Goal: Transaction & Acquisition: Purchase product/service

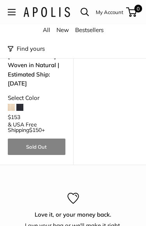
scroll to position [351, 0]
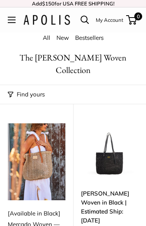
click at [41, 157] on img at bounding box center [37, 161] width 58 height 77
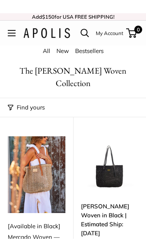
scroll to position [42, 0]
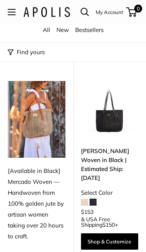
click at [39, 116] on img at bounding box center [37, 119] width 58 height 77
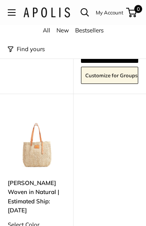
scroll to position [227, 0]
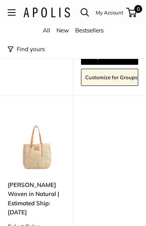
click at [47, 120] on img at bounding box center [37, 144] width 58 height 58
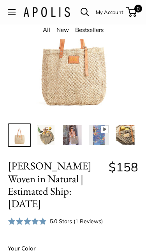
click at [99, 137] on img at bounding box center [99, 136] width 20 height 20
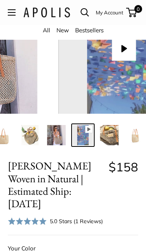
scroll to position [0, 17]
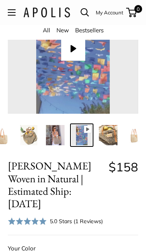
click at [78, 54] on button "Play" at bounding box center [73, 49] width 24 height 24
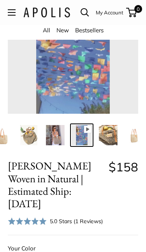
click at [117, 131] on img at bounding box center [108, 135] width 20 height 20
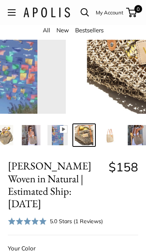
scroll to position [0, 44]
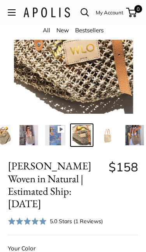
type input "*****"
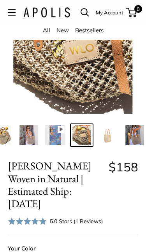
click at [142, 134] on img at bounding box center [135, 135] width 20 height 20
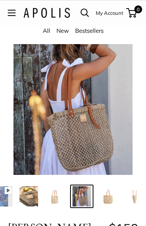
scroll to position [0, 0]
